Goal: Manage account settings

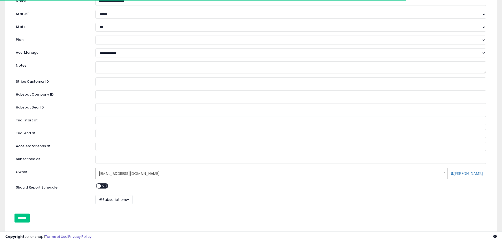
scroll to position [23, 0]
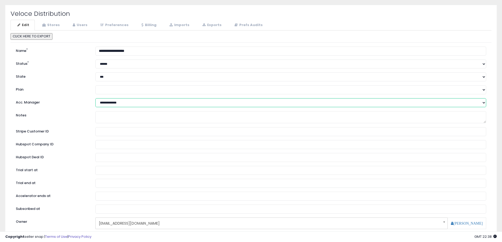
click at [104, 100] on select "**********" at bounding box center [290, 102] width 391 height 9
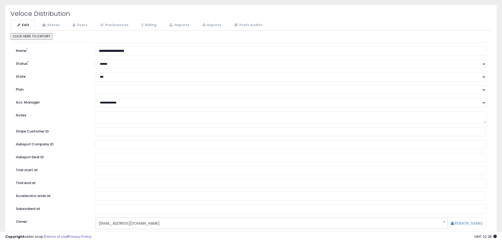
click at [68, 67] on div "Status * ****** ******** *********" at bounding box center [251, 64] width 478 height 9
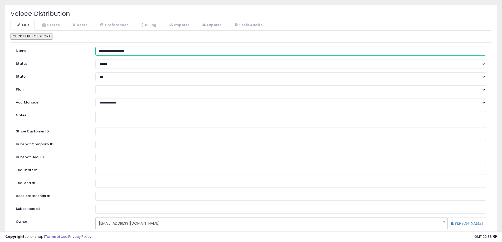
click at [107, 48] on input "**********" at bounding box center [290, 51] width 391 height 9
